Goal: Transaction & Acquisition: Download file/media

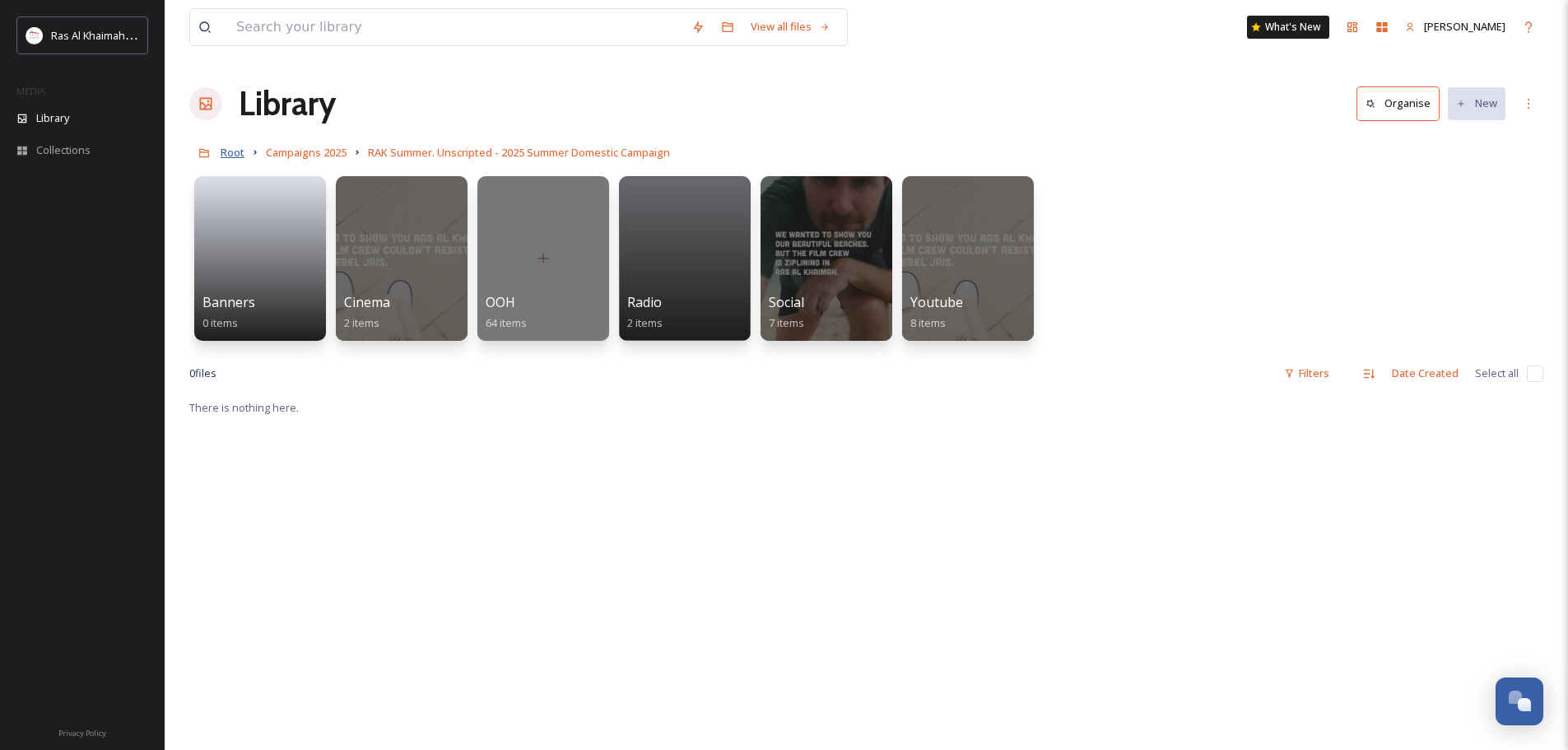
click at [231, 155] on span "Root" at bounding box center [232, 152] width 24 height 15
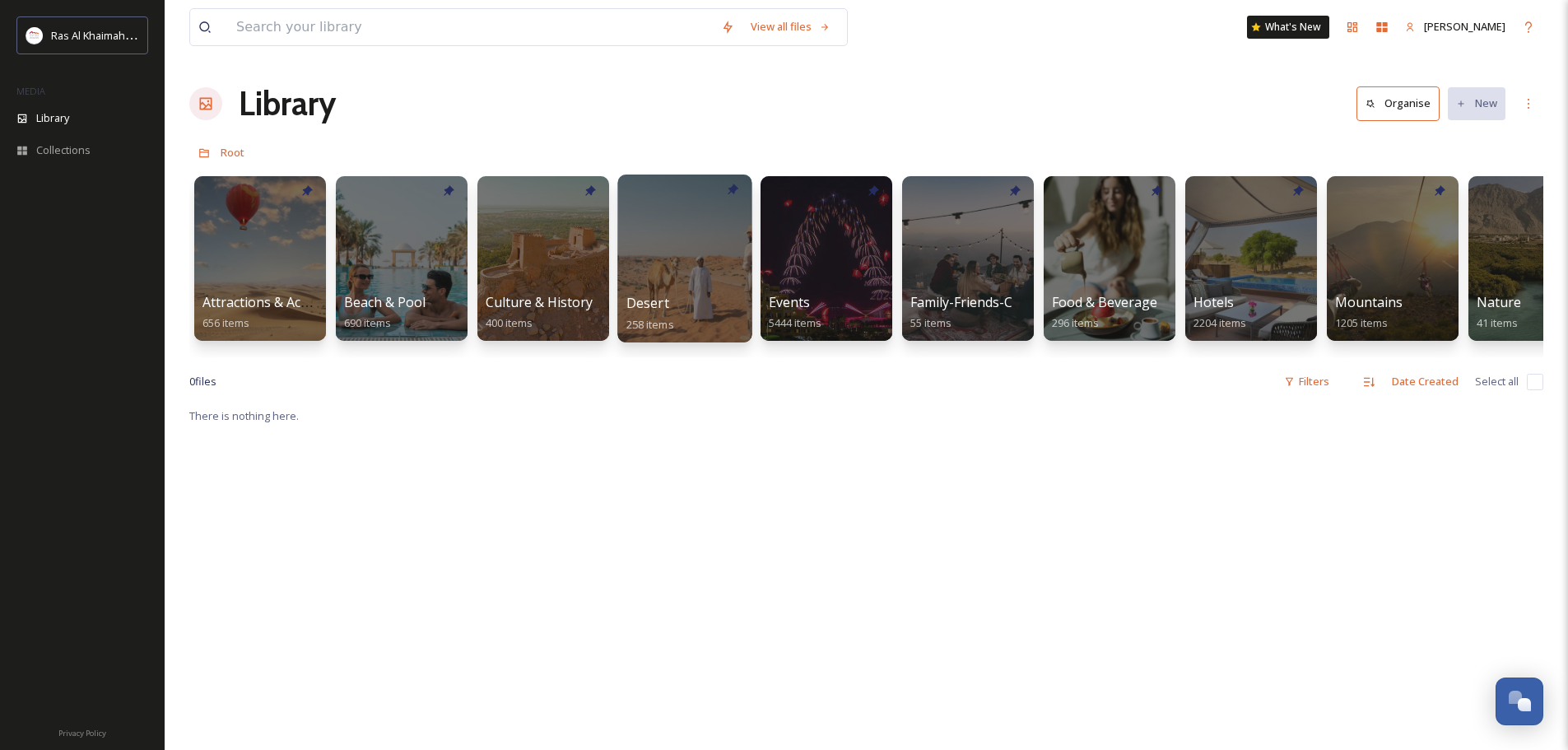
click at [730, 249] on div at bounding box center [684, 258] width 134 height 168
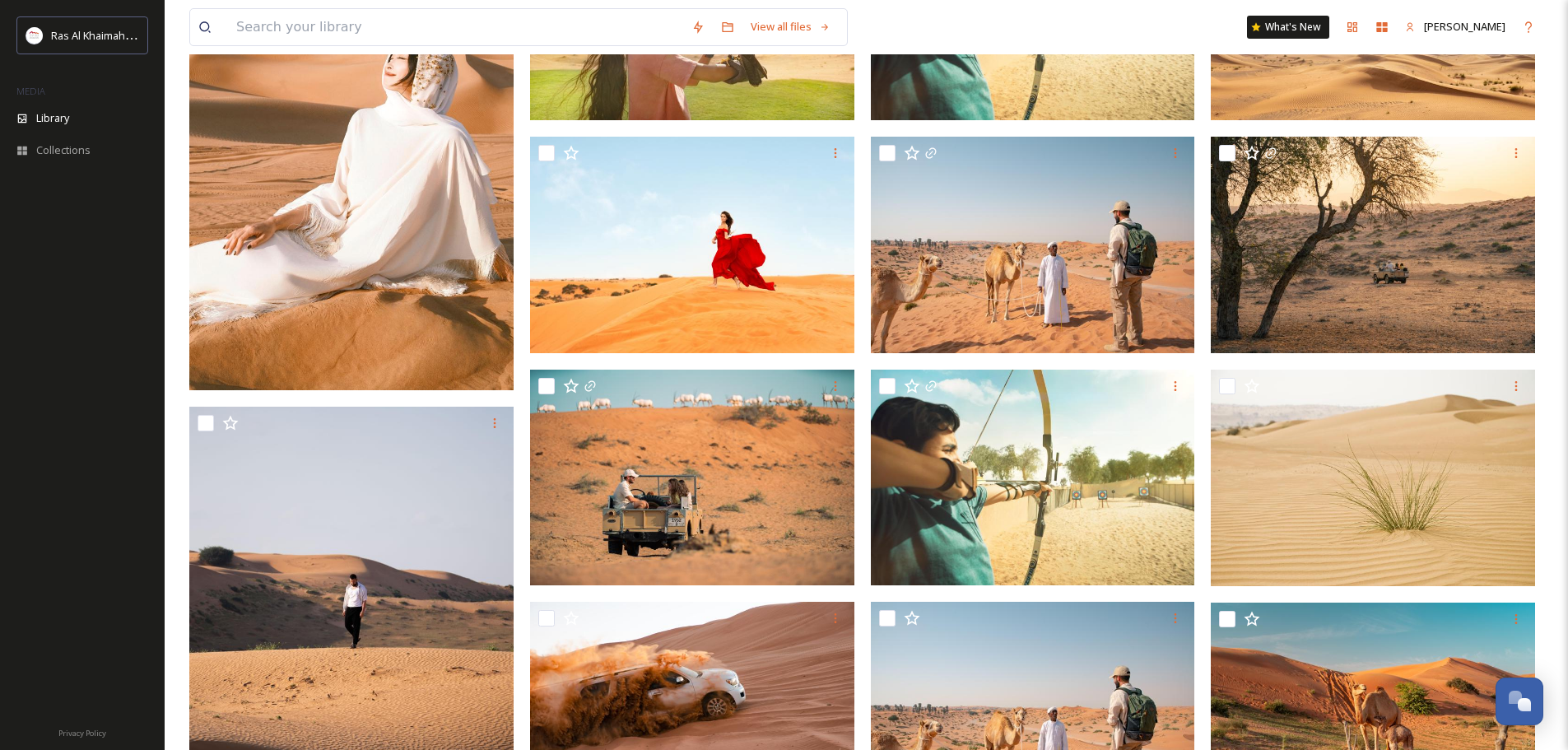
scroll to position [576, 0]
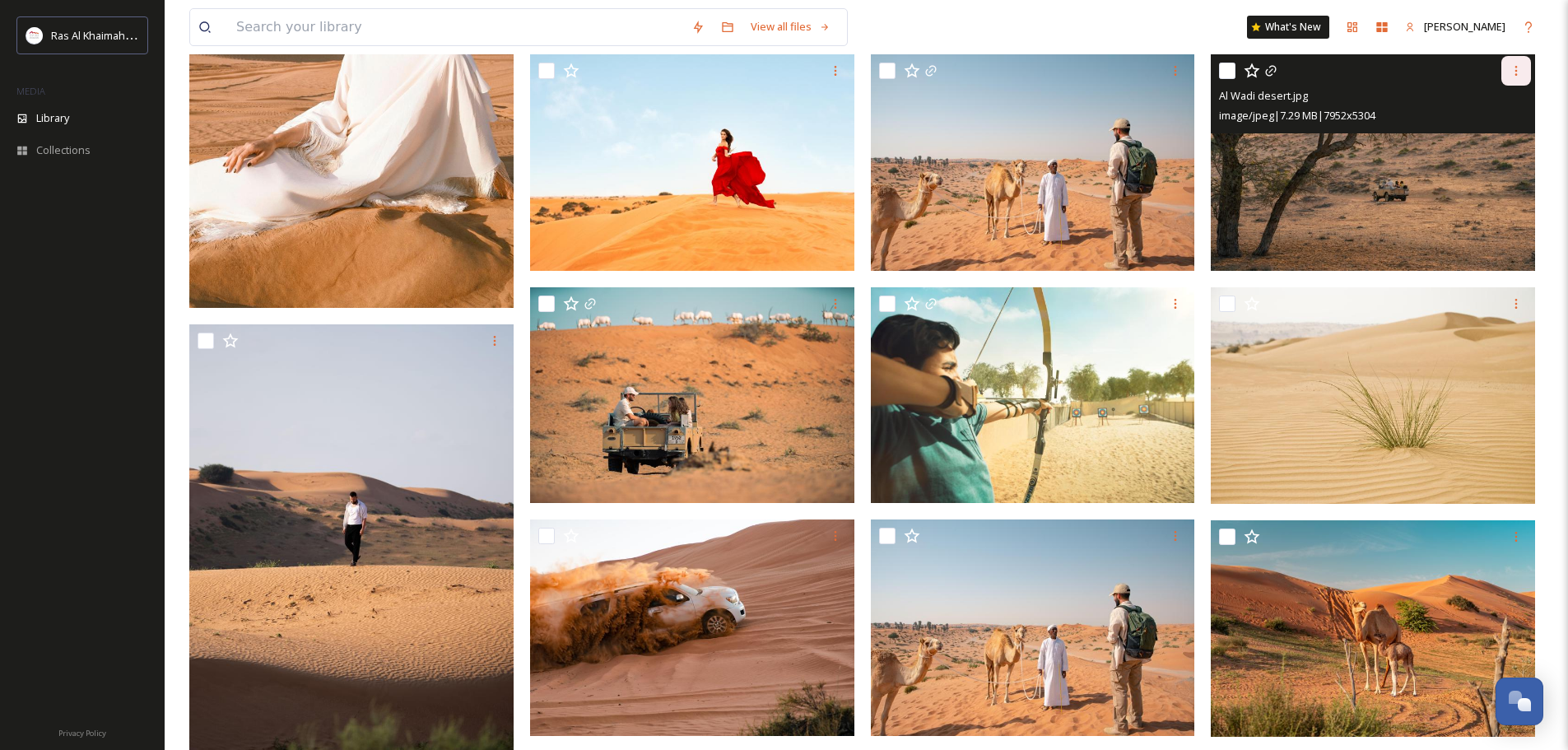
click at [1522, 65] on div at bounding box center [1516, 71] width 30 height 30
click at [1499, 145] on span "Download" at bounding box center [1496, 138] width 50 height 16
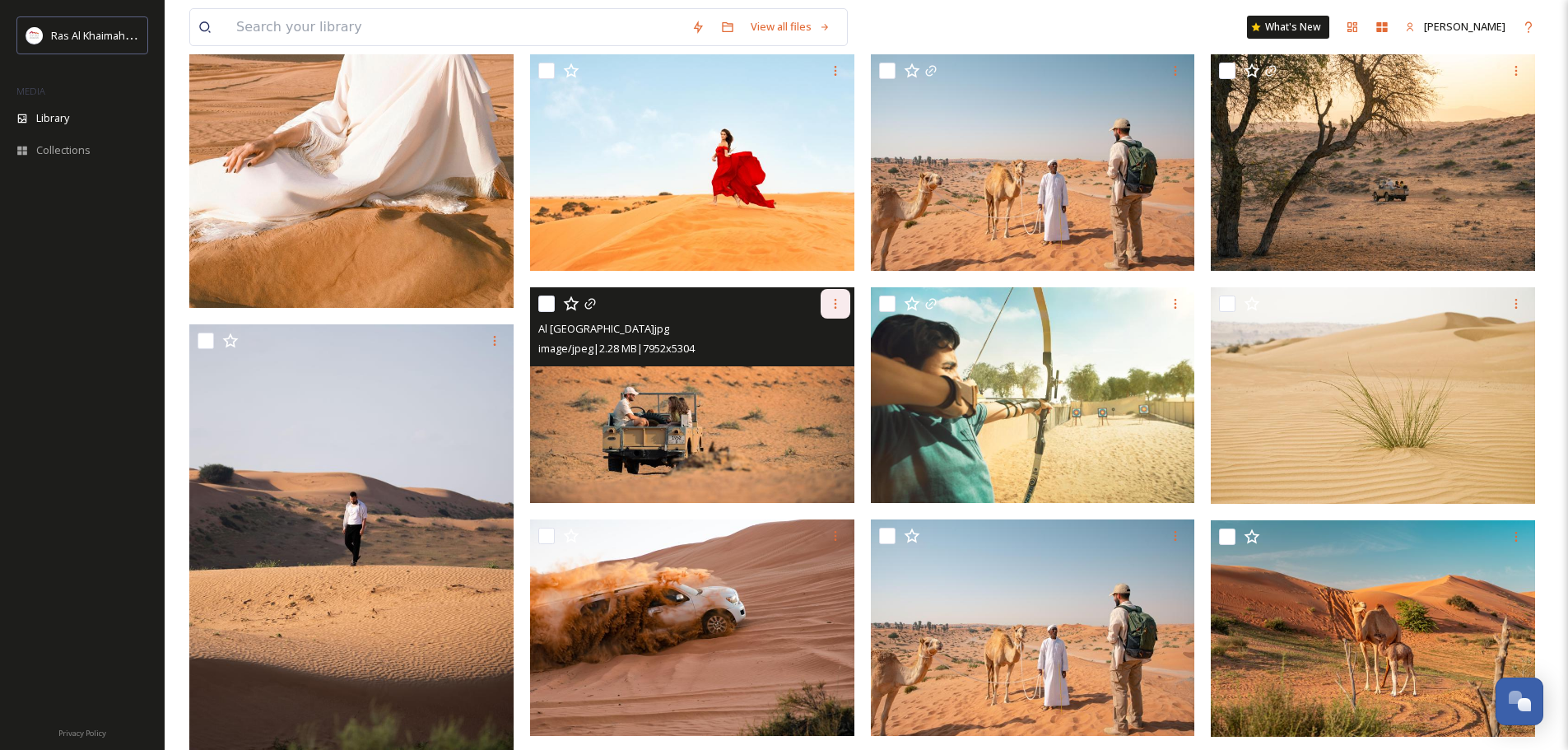
click at [839, 307] on icon at bounding box center [835, 304] width 13 height 13
click at [817, 366] on span "Download" at bounding box center [816, 372] width 50 height 16
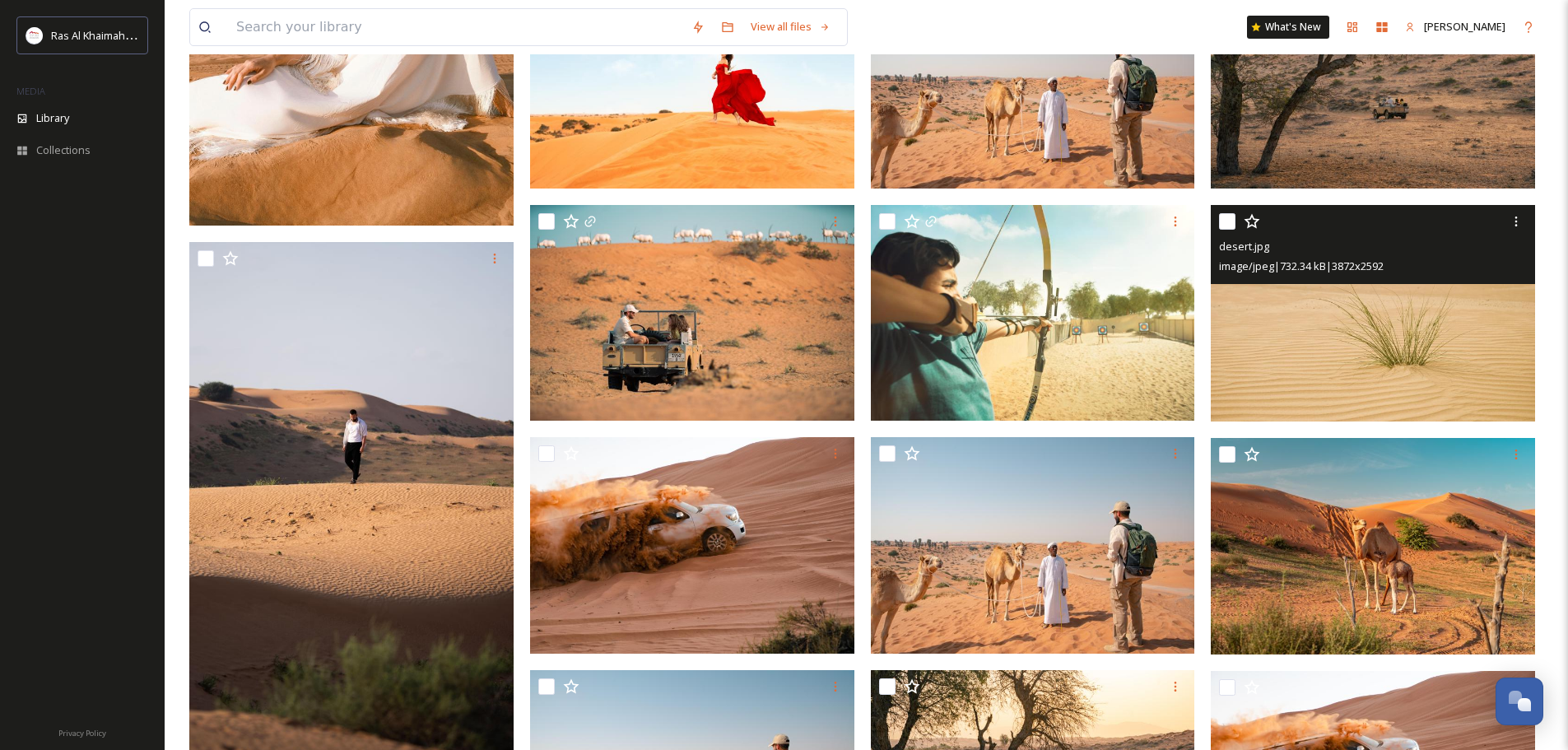
scroll to position [823, 0]
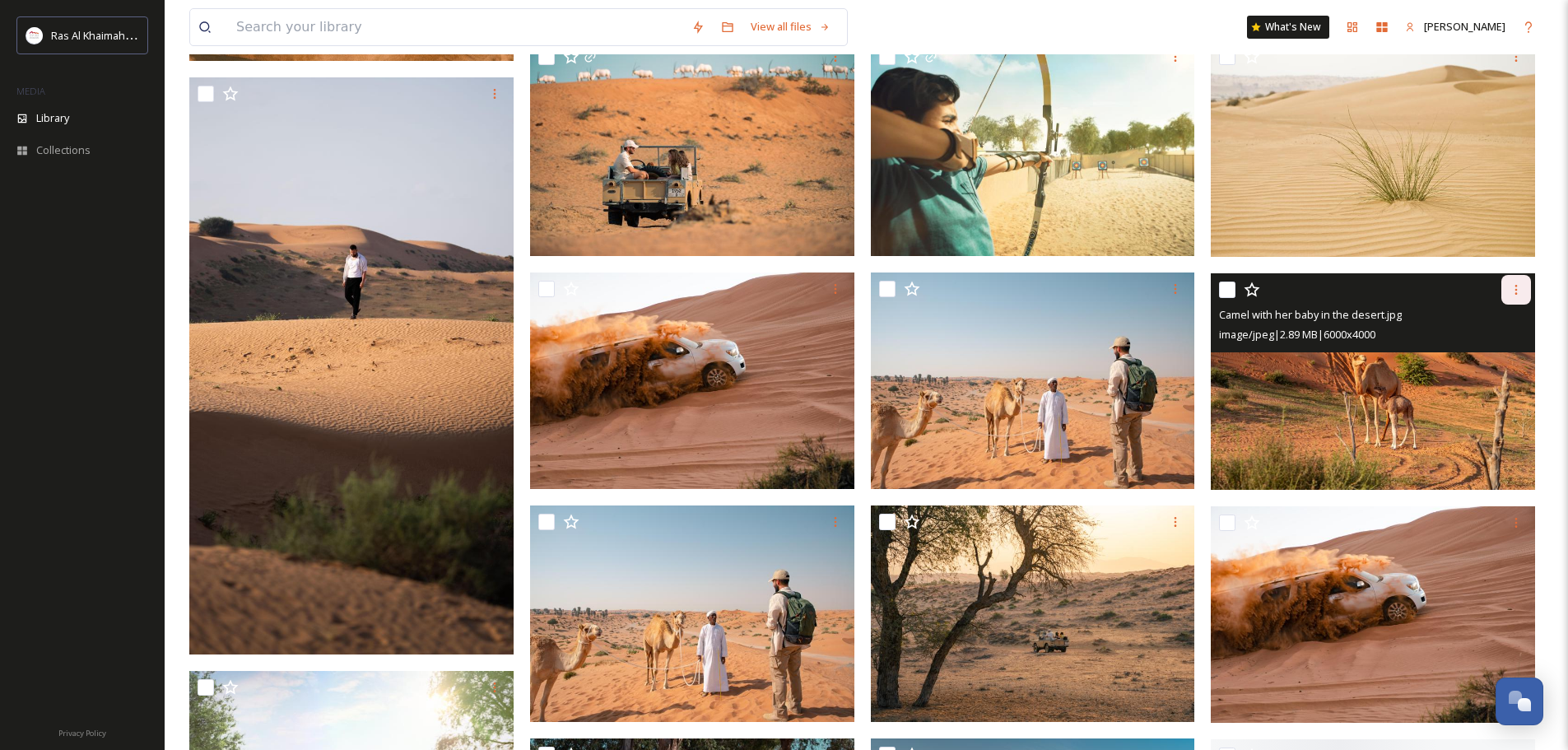
click at [1517, 290] on icon at bounding box center [1516, 290] width 3 height 10
click at [1509, 358] on span "Download" at bounding box center [1496, 358] width 50 height 16
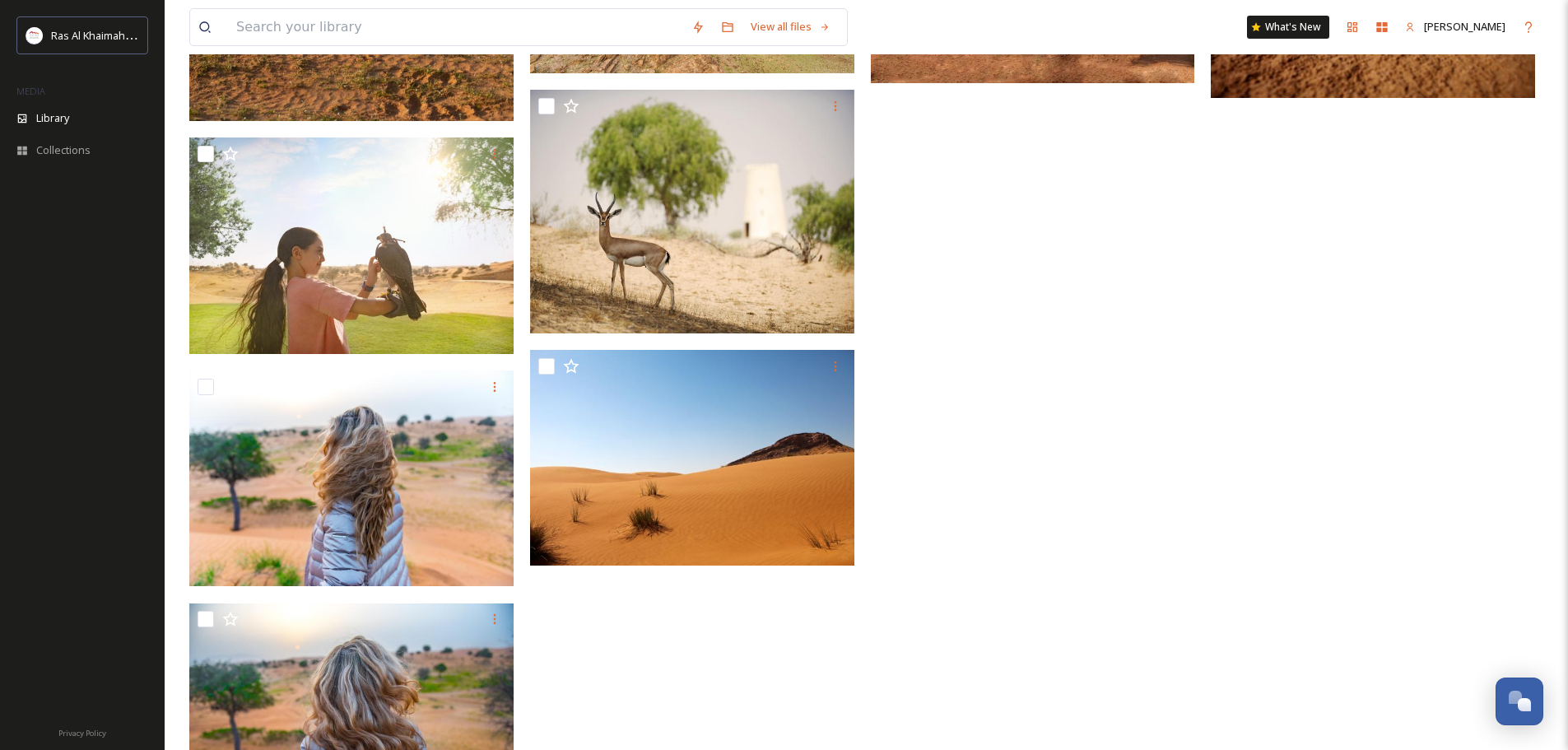
scroll to position [2552, 0]
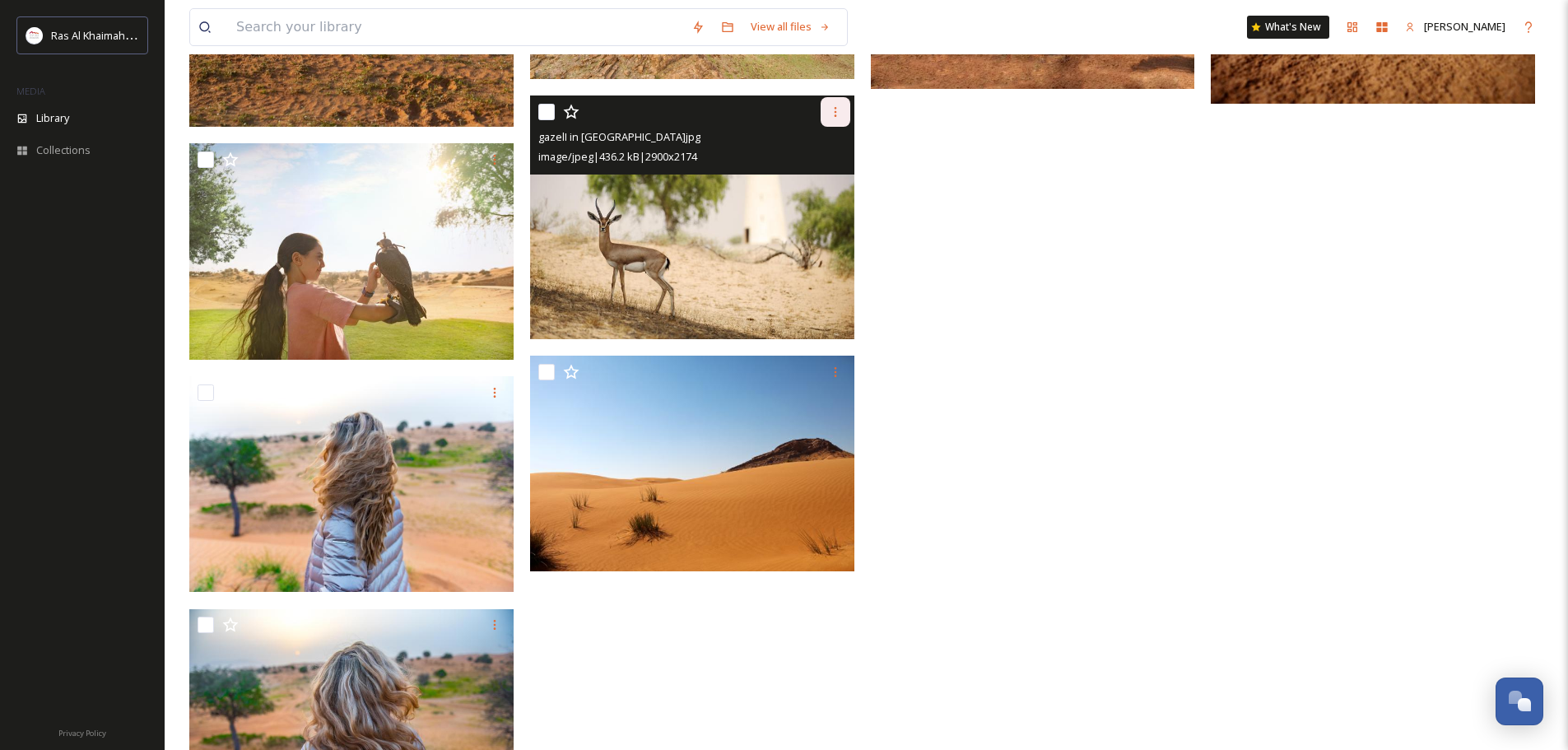
click at [835, 113] on icon at bounding box center [835, 112] width 13 height 13
click at [816, 184] on span "Download" at bounding box center [816, 180] width 50 height 16
